Goal: Check status: Check status

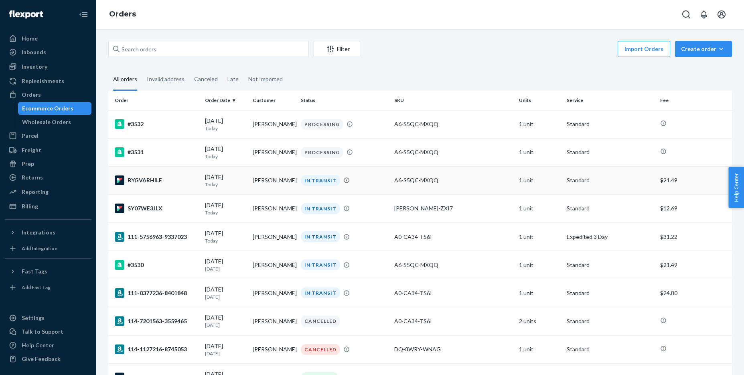
click at [143, 184] on div "BYGVARHILE" at bounding box center [157, 180] width 84 height 10
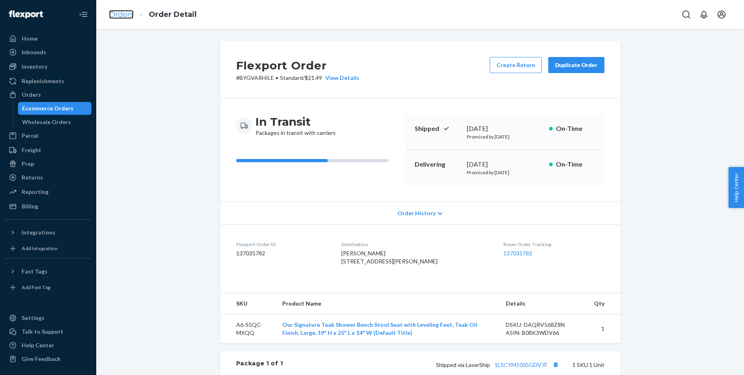
click at [117, 14] on link "Orders" at bounding box center [121, 14] width 24 height 9
